Goal: Task Accomplishment & Management: Manage account settings

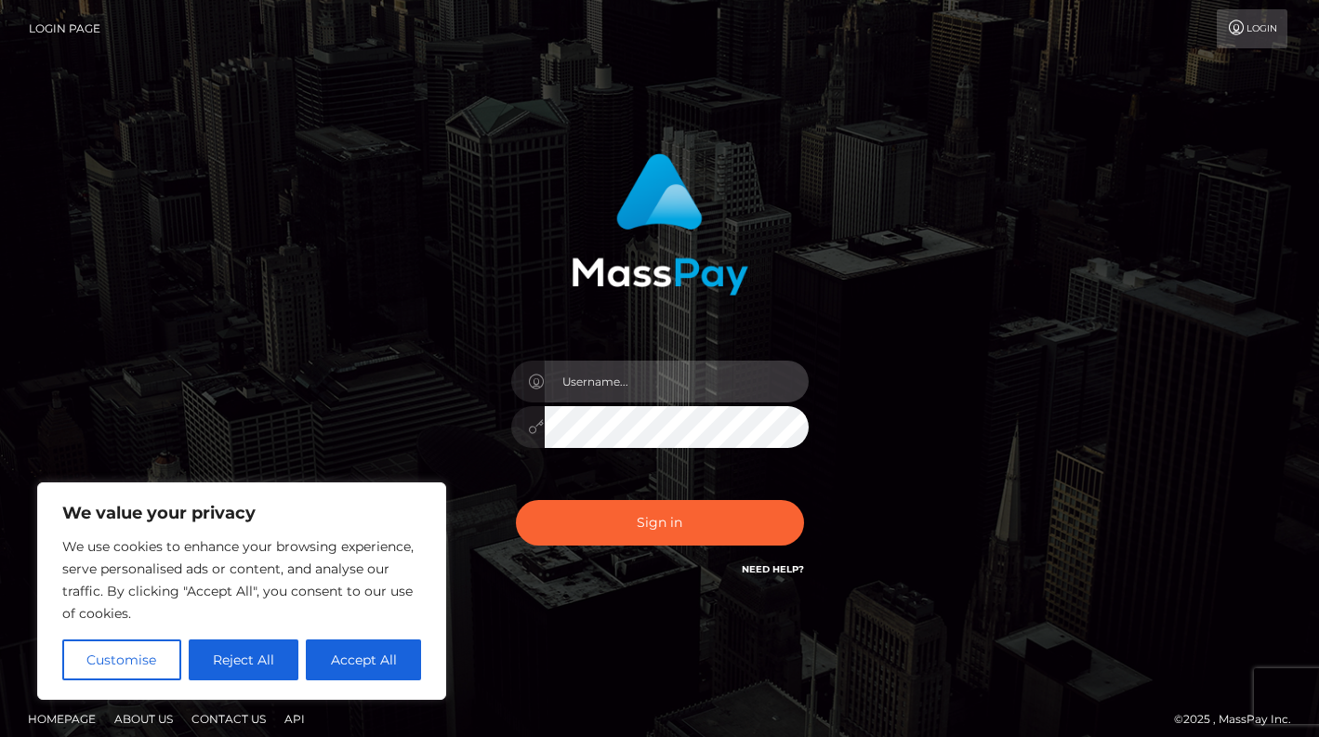
click at [664, 380] on input "text" at bounding box center [677, 382] width 264 height 42
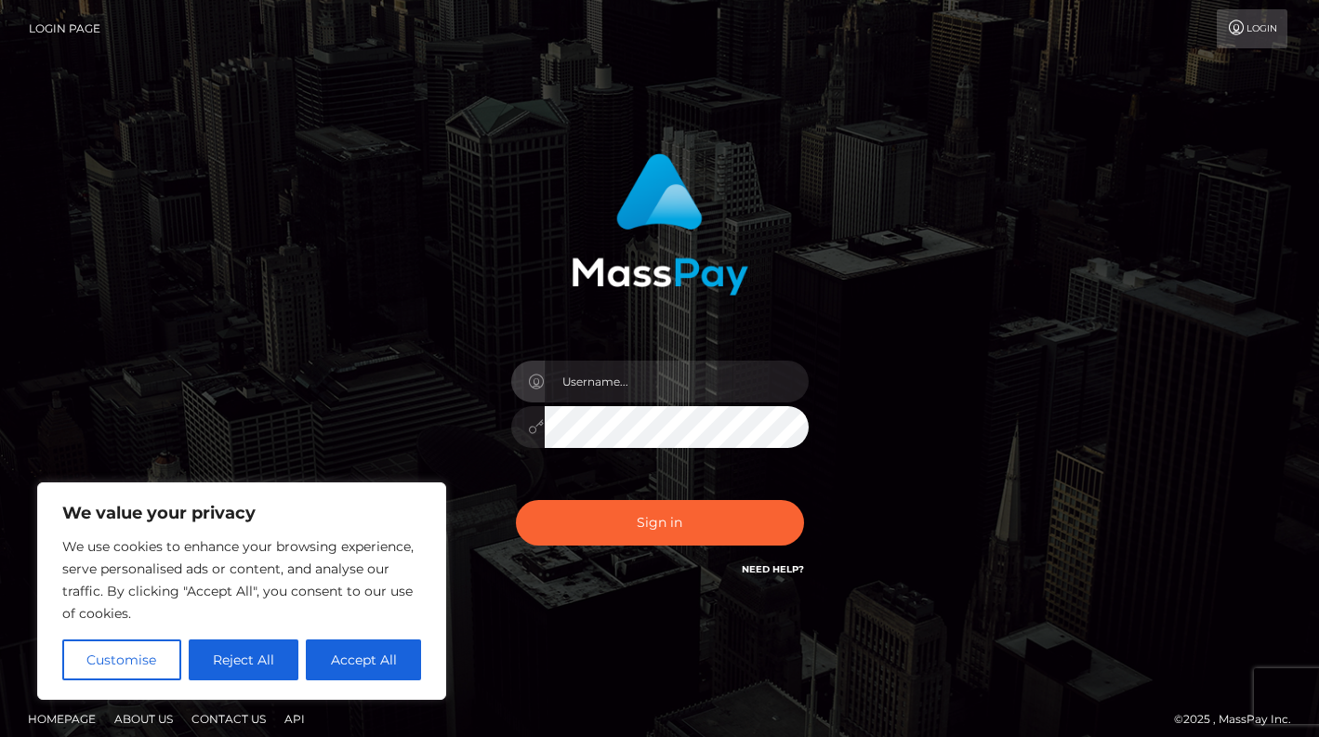
click at [372, 651] on button "Accept All" at bounding box center [363, 659] width 115 height 41
checkbox input "true"
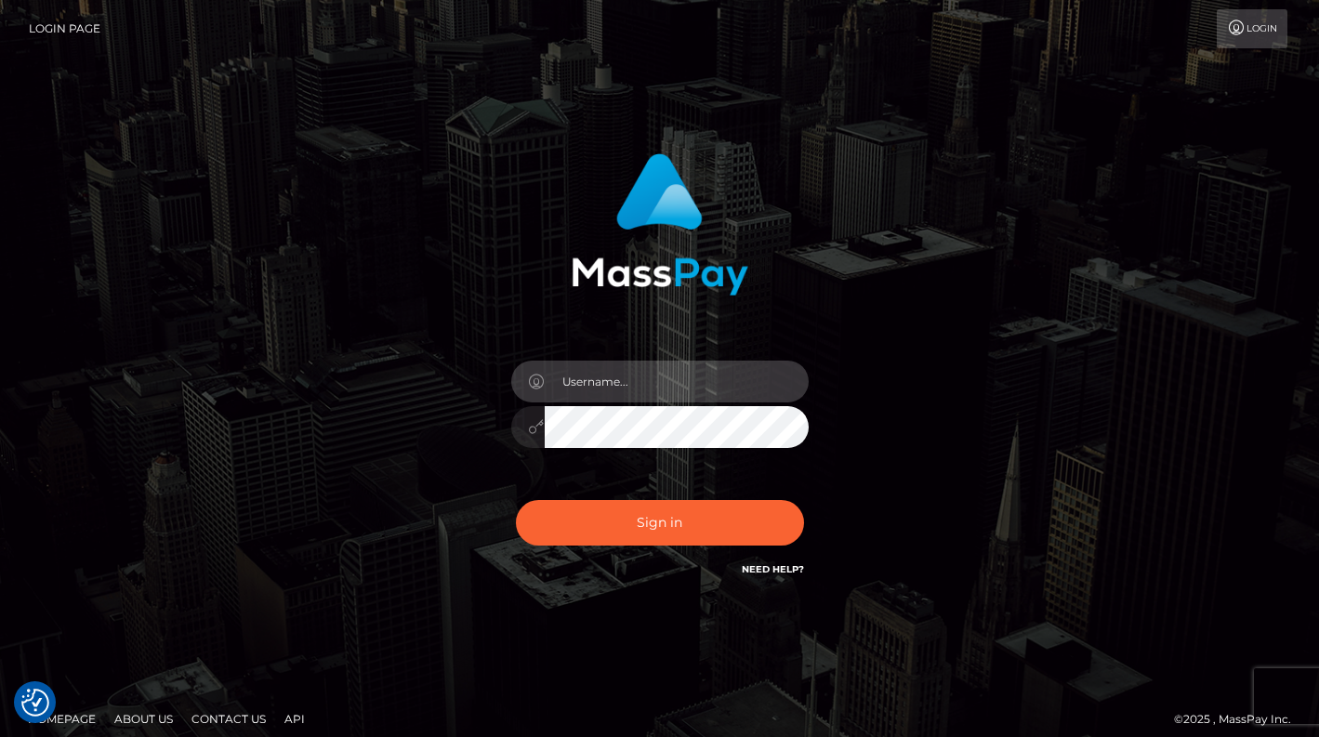
click at [614, 386] on input "text" at bounding box center [677, 382] width 264 height 42
type input "[EMAIL_ADDRESS][DOMAIN_NAME]"
click at [516, 500] on button "Sign in" at bounding box center [660, 523] width 288 height 46
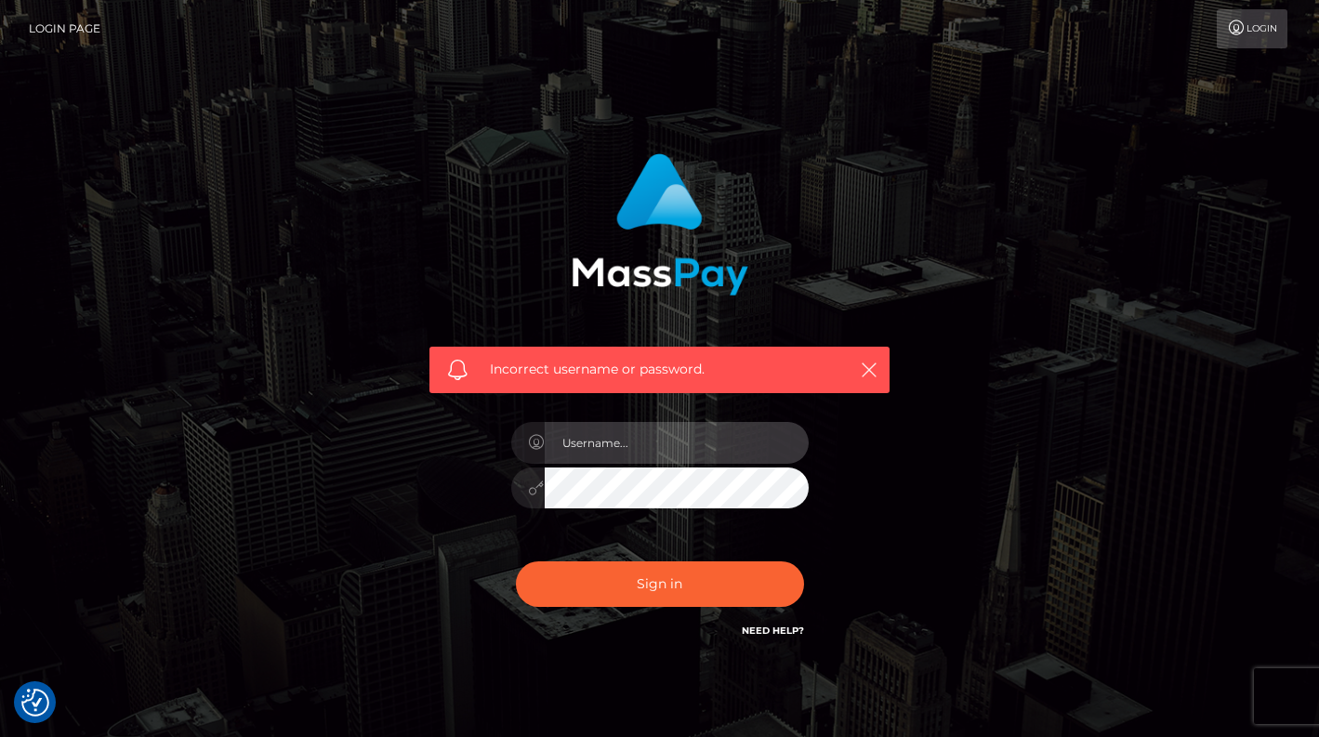
click at [647, 459] on input "text" at bounding box center [677, 443] width 264 height 42
type input "[EMAIL_ADDRESS][DOMAIN_NAME]"
click at [516, 561] on button "Sign in" at bounding box center [660, 584] width 288 height 46
click at [665, 445] on input "text" at bounding box center [677, 443] width 264 height 42
type input "[EMAIL_ADDRESS][DOMAIN_NAME]"
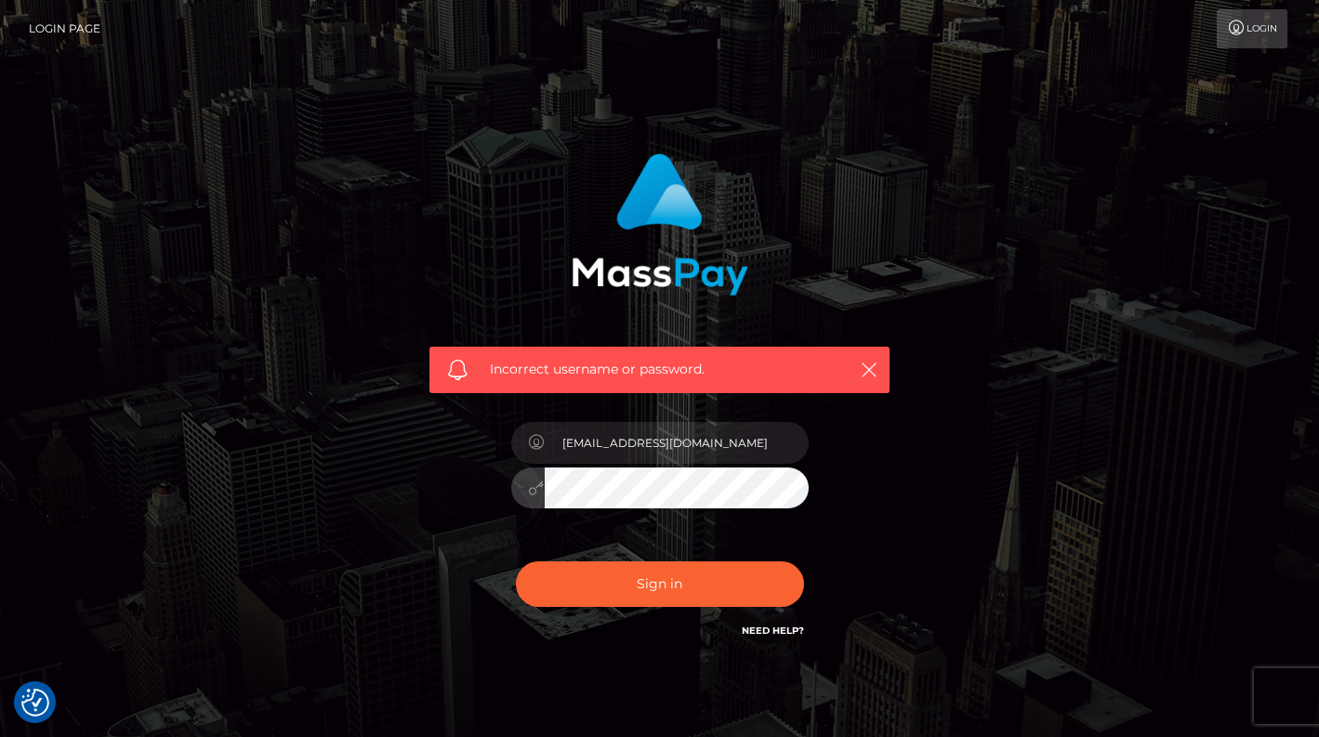
click at [516, 561] on button "Sign in" at bounding box center [660, 584] width 288 height 46
click at [689, 451] on input "text" at bounding box center [677, 443] width 264 height 42
type input "[EMAIL_ADDRESS][DOMAIN_NAME]"
click at [516, 561] on button "Sign in" at bounding box center [660, 584] width 288 height 46
click at [694, 440] on input "text" at bounding box center [677, 443] width 264 height 42
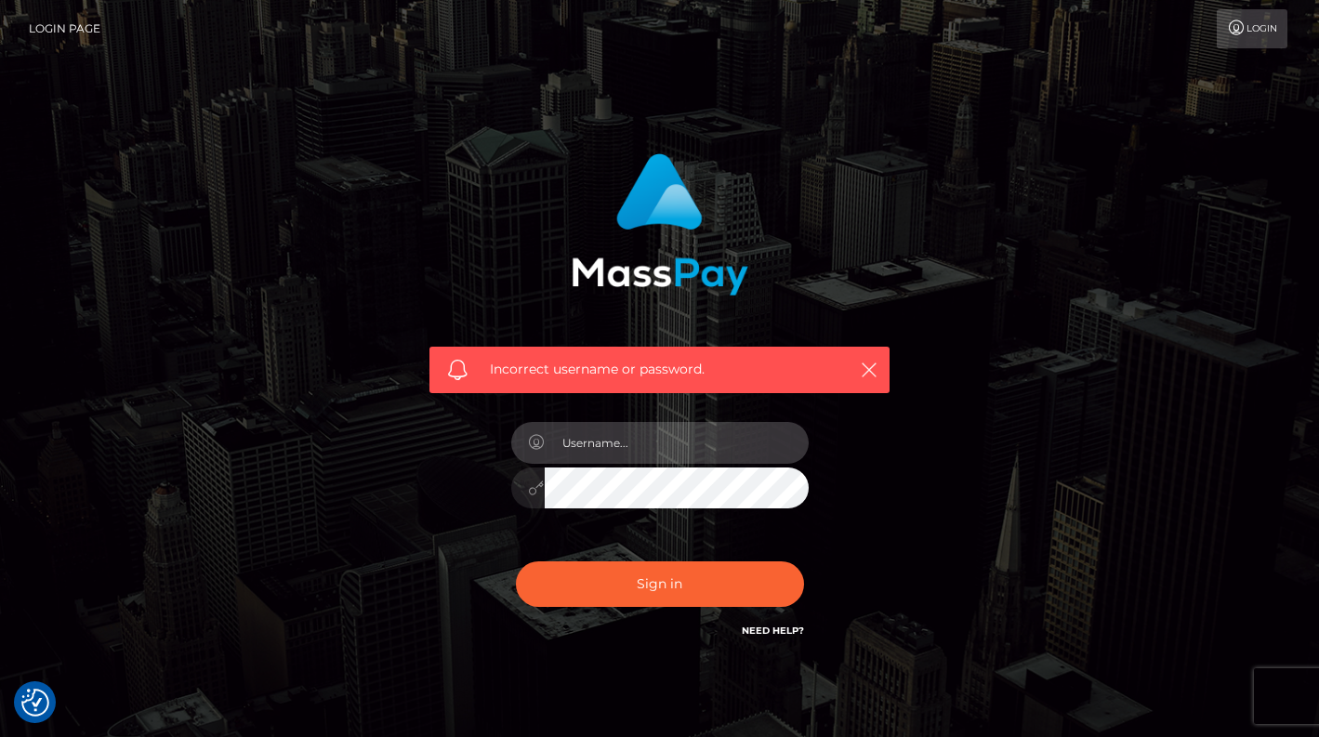
type input "natalianatchan@icloud.com"
click at [516, 561] on button "Sign in" at bounding box center [660, 584] width 288 height 46
click at [703, 435] on input "text" at bounding box center [677, 443] width 264 height 42
type input "natalianatchan@icloud.com"
click at [516, 561] on button "Sign in" at bounding box center [660, 584] width 288 height 46
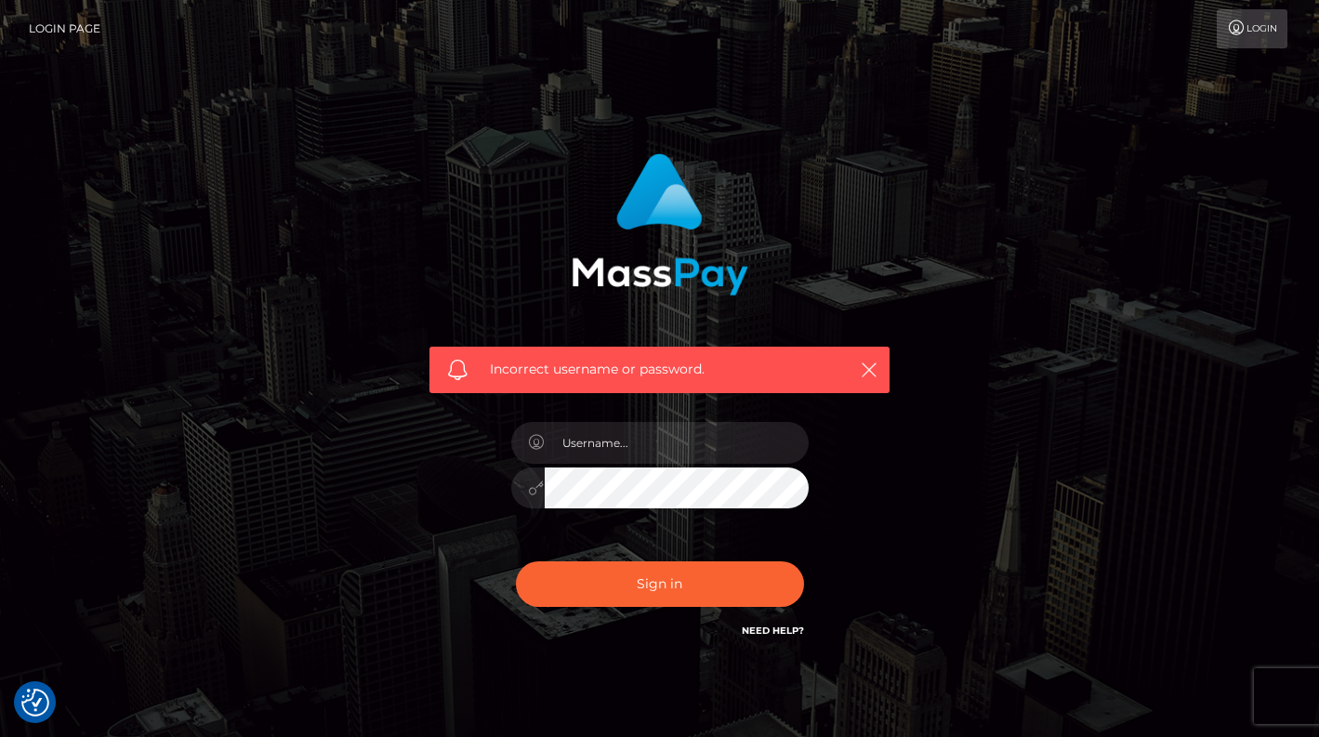
click at [790, 627] on link "Need Help?" at bounding box center [773, 630] width 62 height 12
click at [678, 451] on input "text" at bounding box center [677, 443] width 264 height 42
click at [1170, 265] on div "Incorrect username or password." at bounding box center [659, 406] width 1059 height 534
click at [709, 428] on input "text" at bounding box center [677, 443] width 264 height 42
type input "natalianatchan@icloud.com"
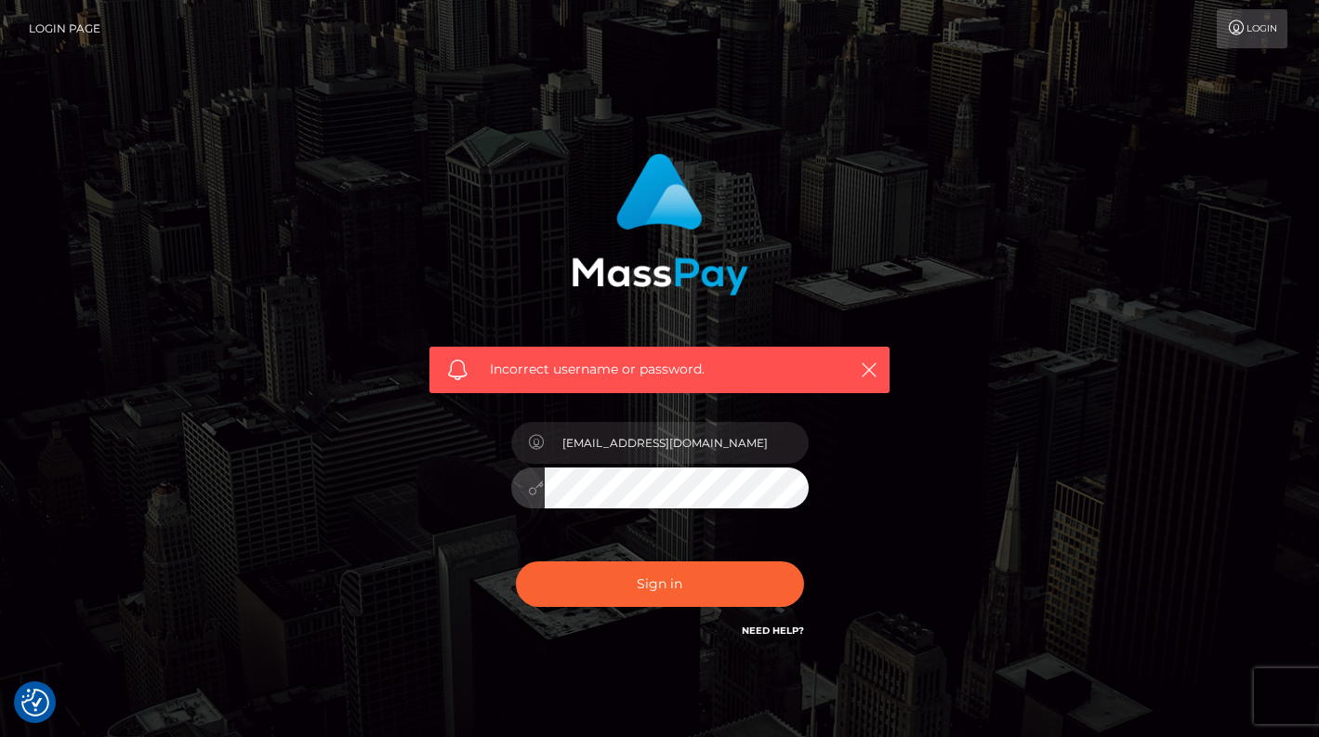
click at [516, 561] on button "Sign in" at bounding box center [660, 584] width 288 height 46
click at [768, 631] on link "Need Help?" at bounding box center [773, 630] width 62 height 12
click at [770, 630] on link "Need Help?" at bounding box center [773, 630] width 62 height 12
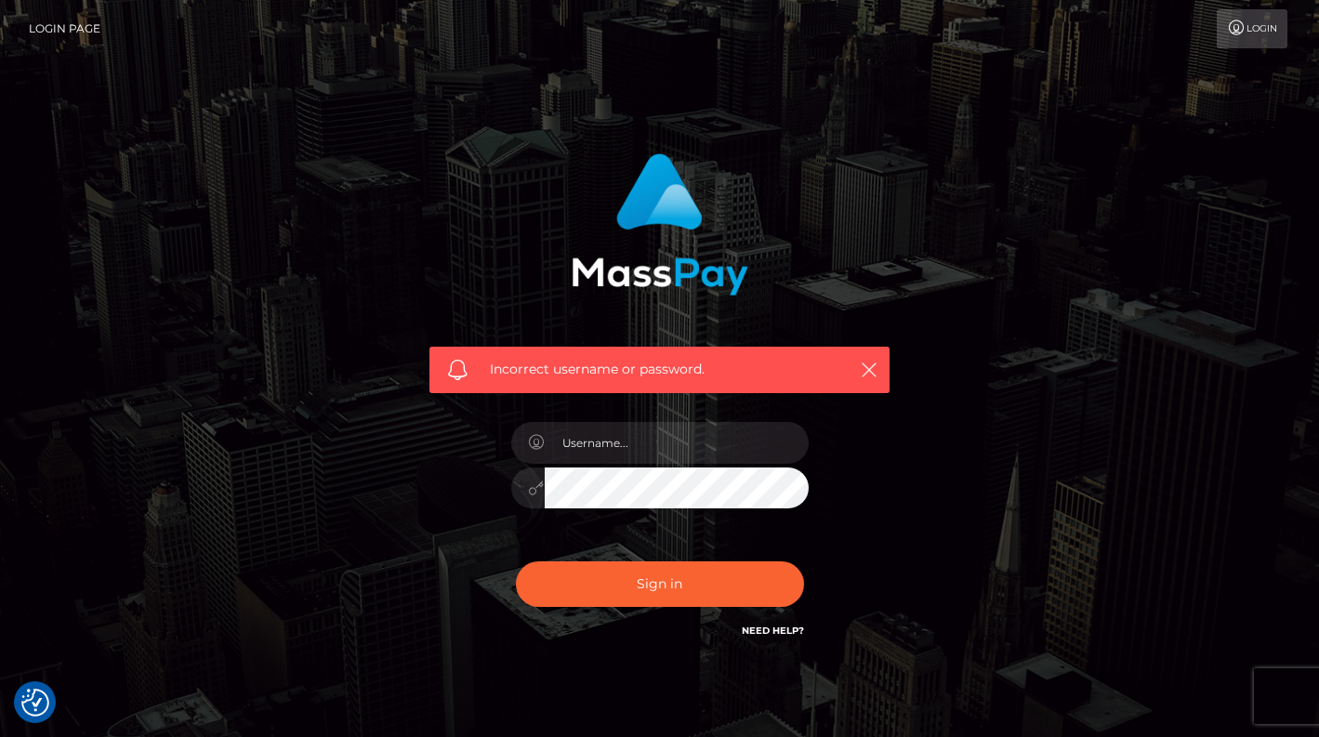
scroll to position [76, 0]
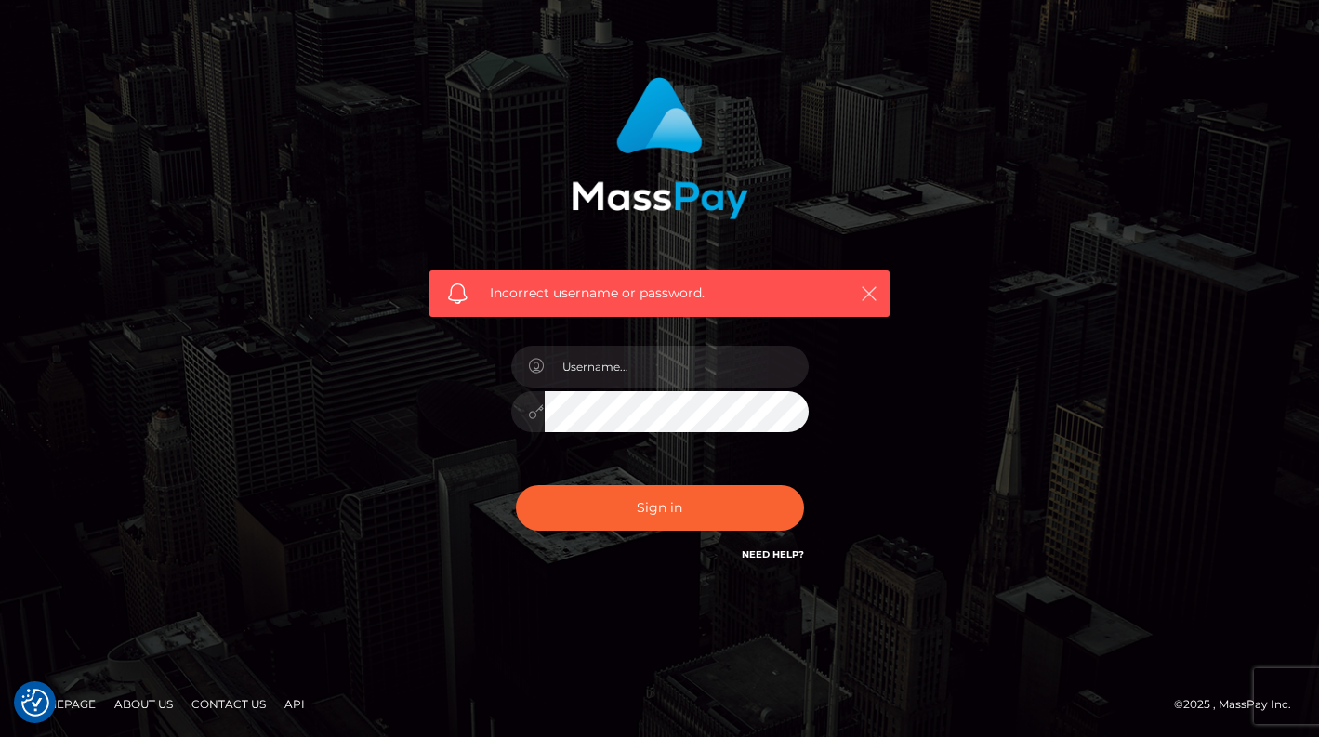
click at [874, 294] on icon "button" at bounding box center [869, 293] width 19 height 19
click at [876, 286] on icon "button" at bounding box center [869, 293] width 19 height 19
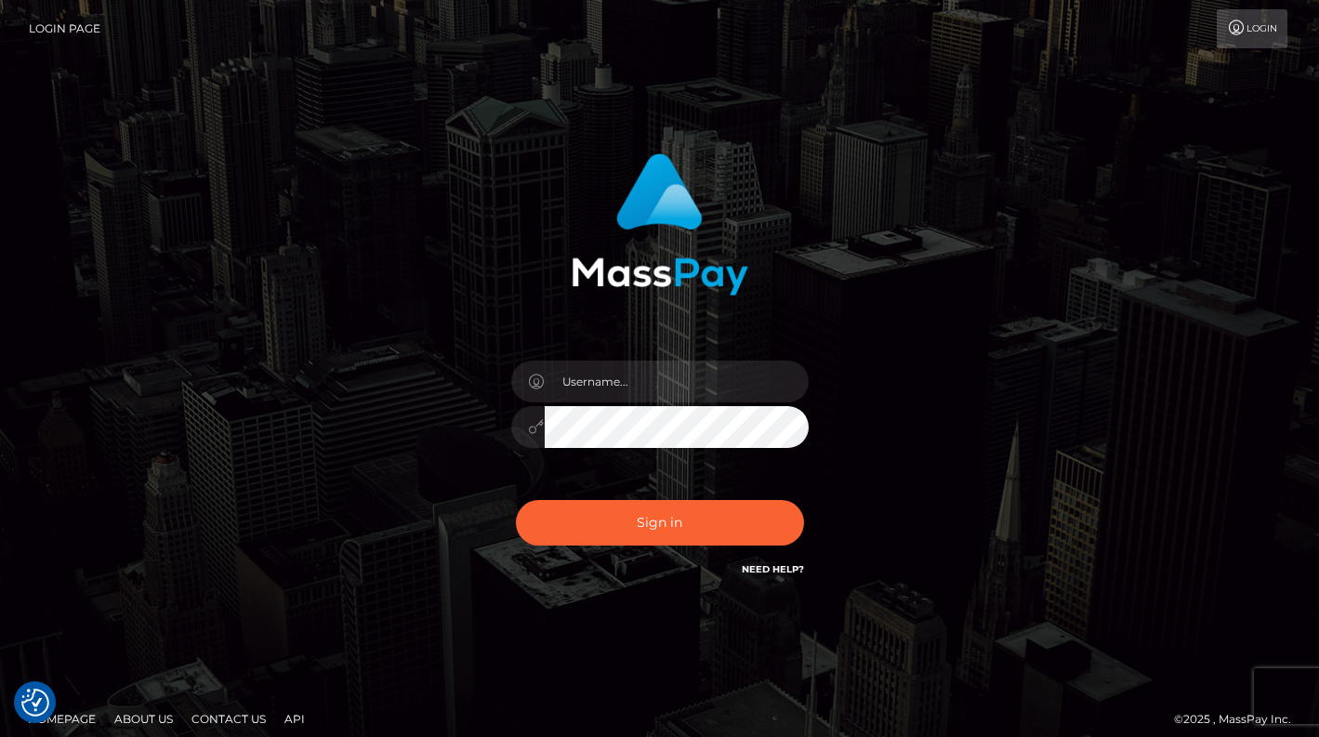
scroll to position [15, 0]
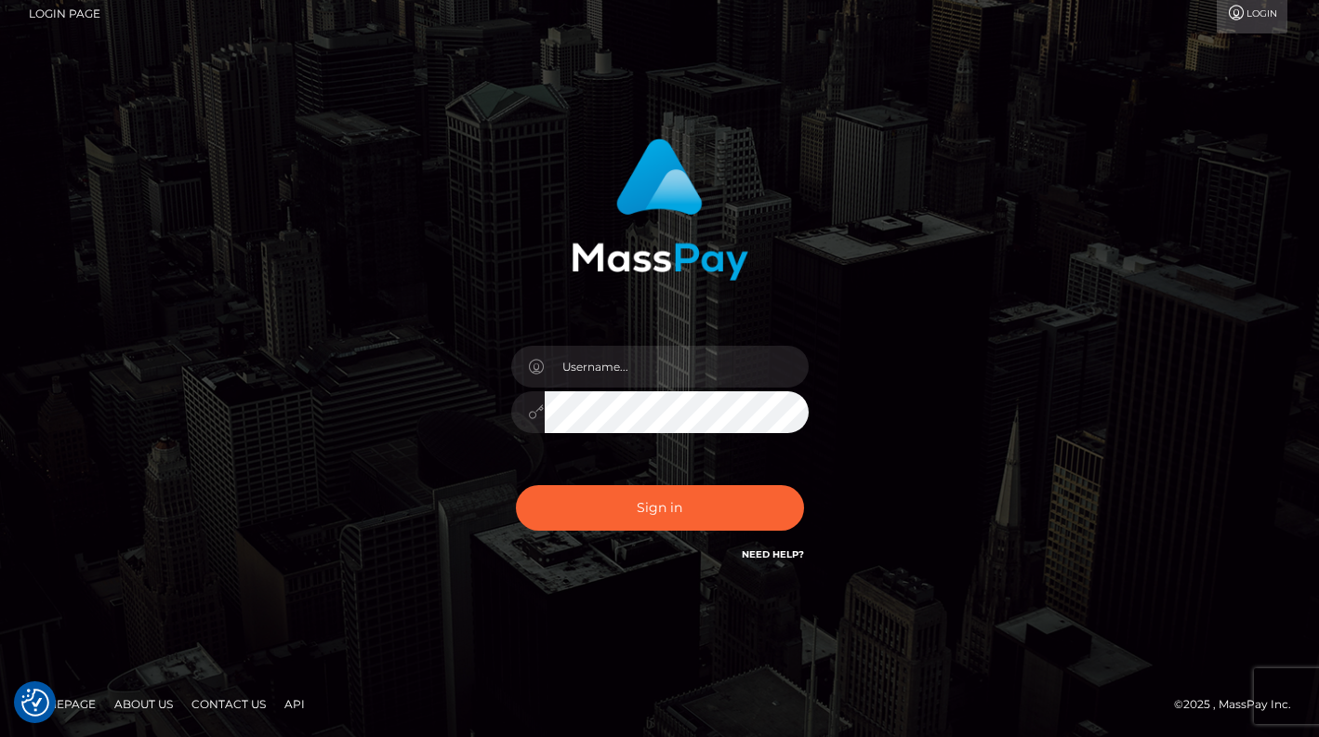
click at [1261, 17] on link "Login" at bounding box center [1251, 13] width 71 height 39
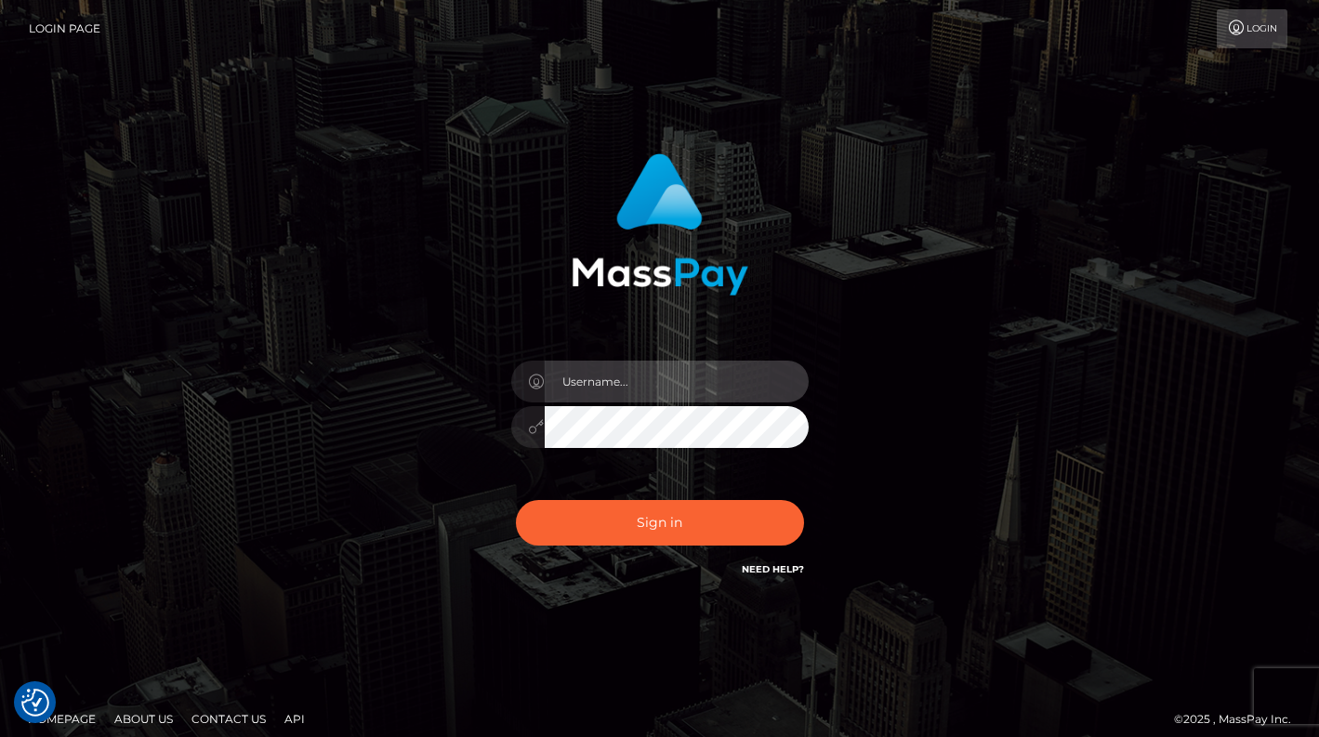
click at [717, 375] on input "text" at bounding box center [677, 382] width 264 height 42
type input "[EMAIL_ADDRESS][DOMAIN_NAME]"
click at [516, 500] on button "Sign in" at bounding box center [660, 523] width 288 height 46
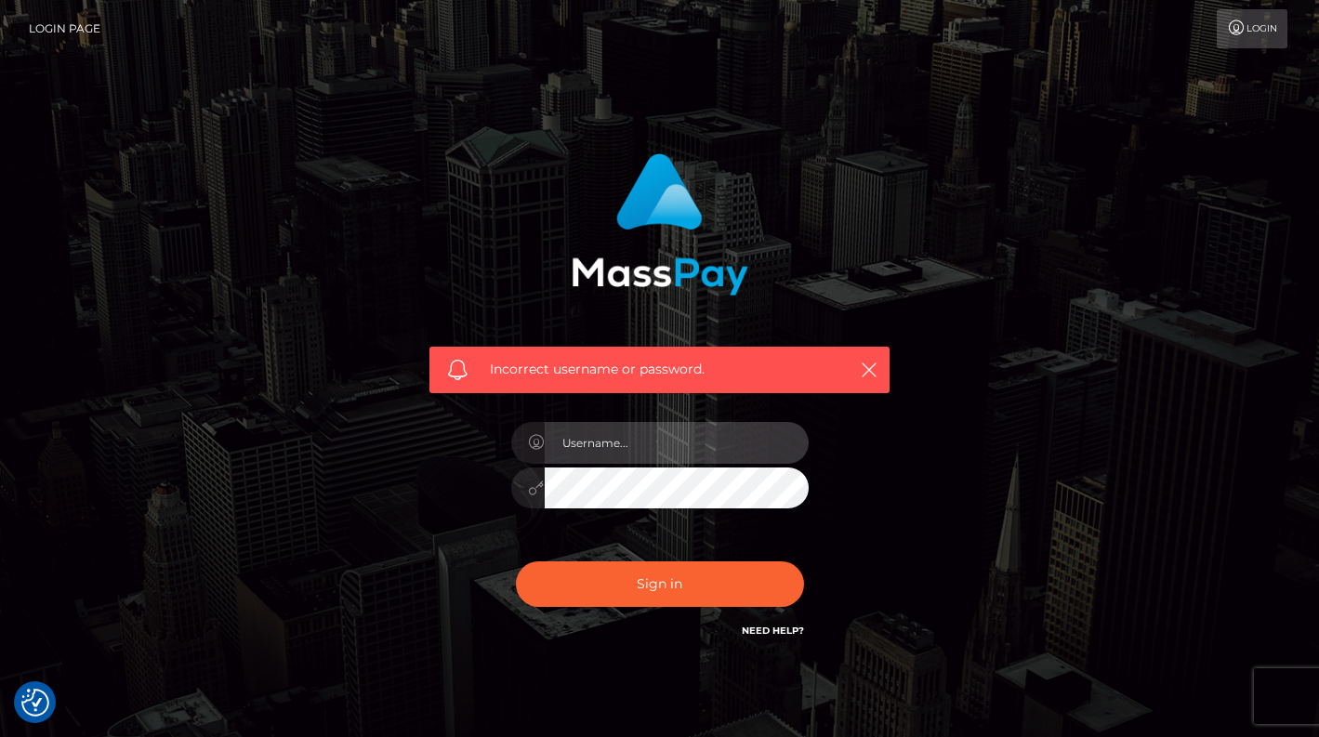
click at [647, 441] on input "text" at bounding box center [677, 443] width 264 height 42
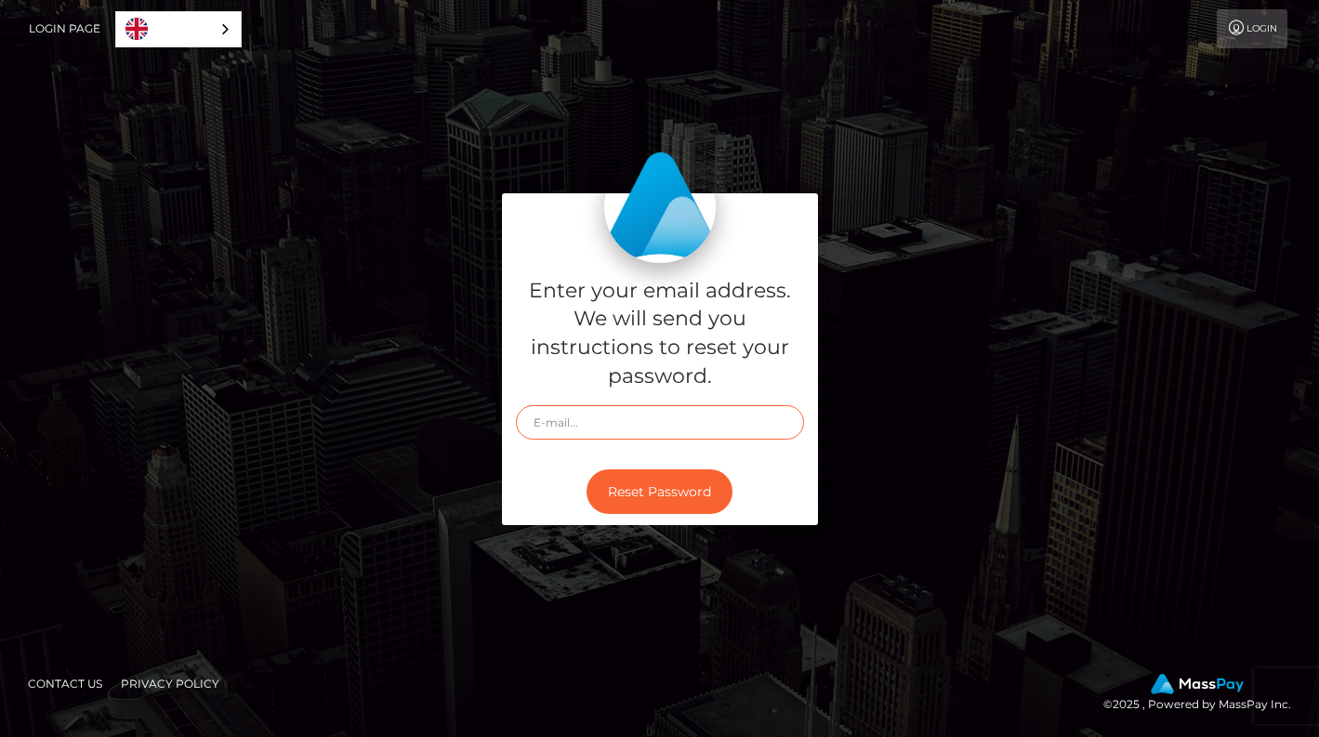
click at [711, 428] on input "text" at bounding box center [660, 422] width 288 height 34
type input "natalianatchan@icloud.com"
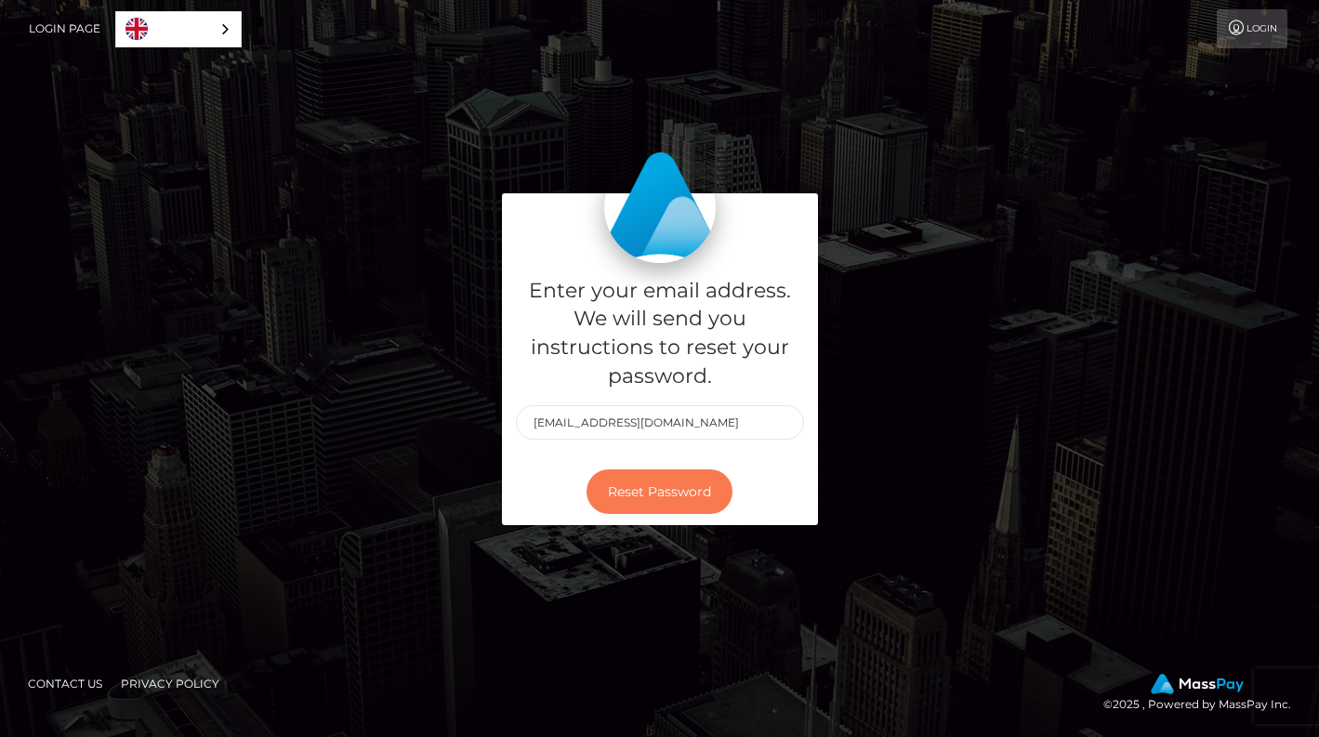
click at [685, 493] on button "Reset Password" at bounding box center [659, 492] width 146 height 46
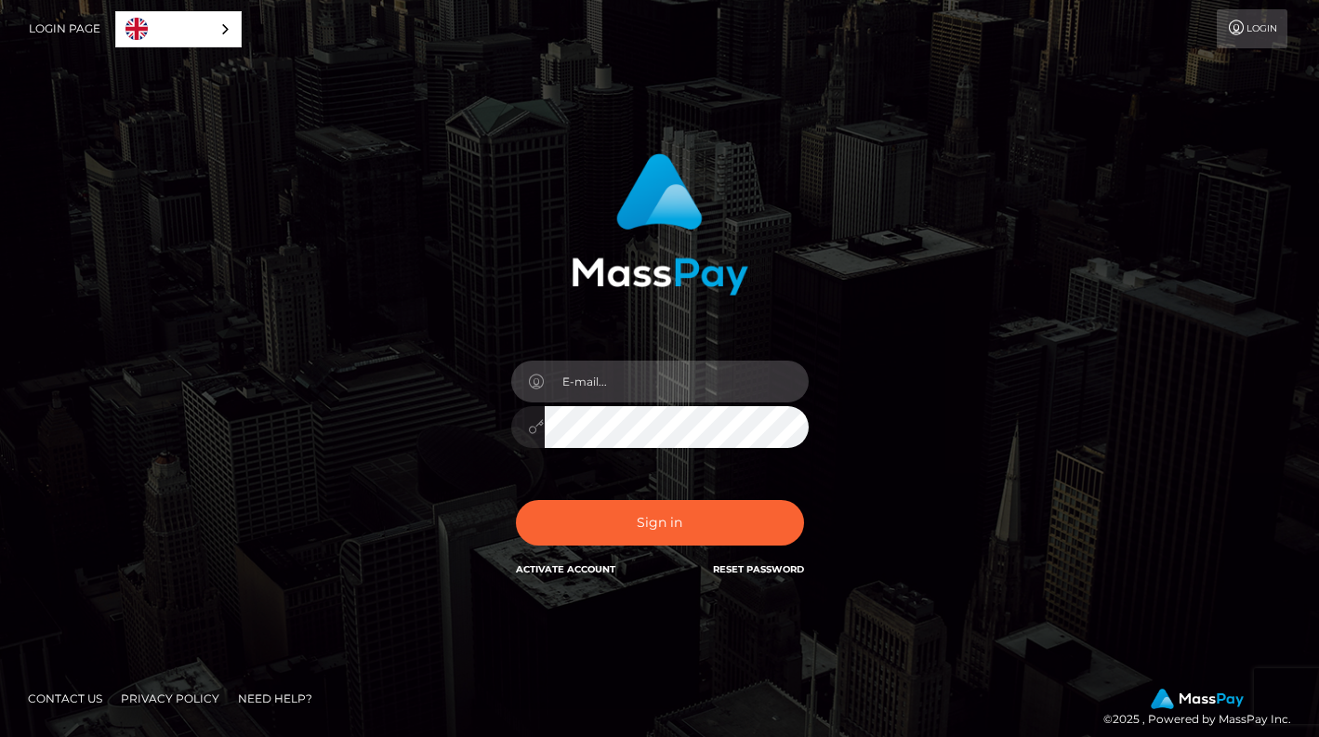
click at [593, 387] on input "email" at bounding box center [677, 382] width 264 height 42
type input "[EMAIL_ADDRESS][DOMAIN_NAME]"
click at [516, 500] on button "Sign in" at bounding box center [660, 523] width 288 height 46
